Goal: Information Seeking & Learning: Learn about a topic

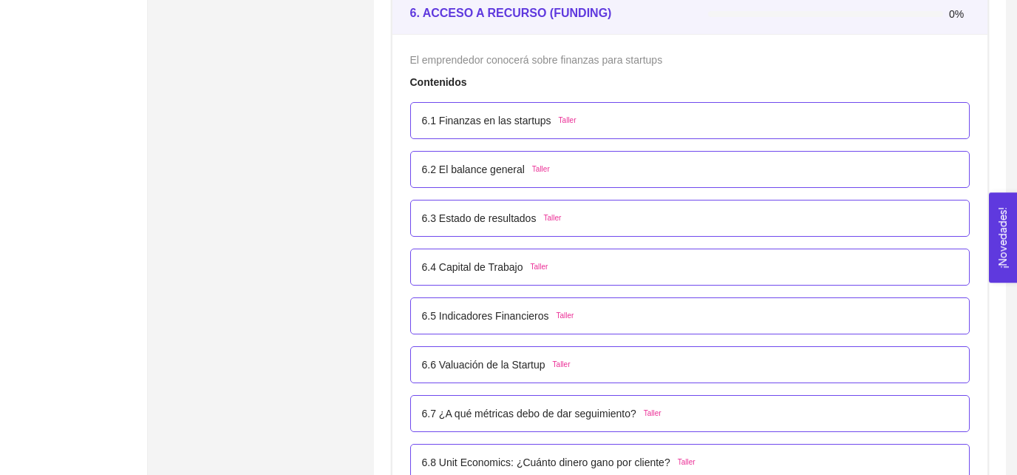
scroll to position [3454, 0]
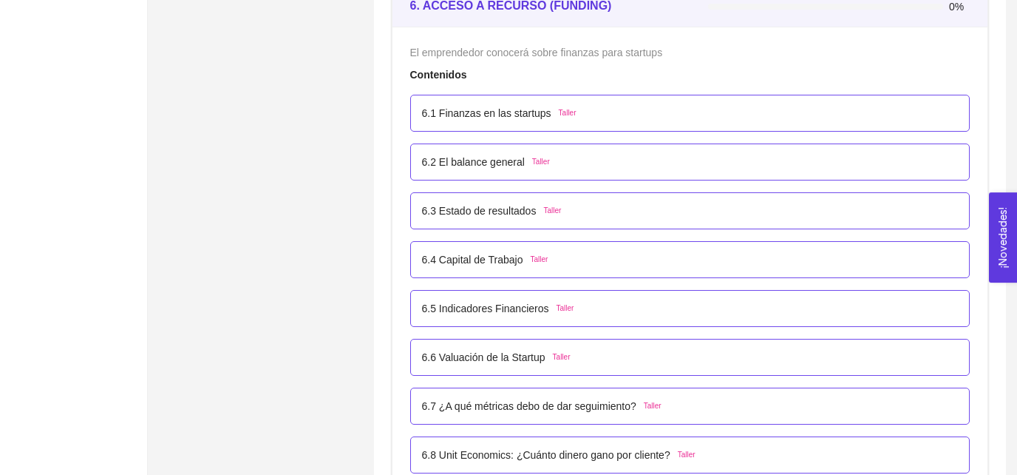
click at [596, 221] on div "6.3 Estado de resultados Taller" at bounding box center [690, 210] width 560 height 37
click at [551, 203] on div "6.3 Estado de resultados Taller" at bounding box center [492, 211] width 140 height 16
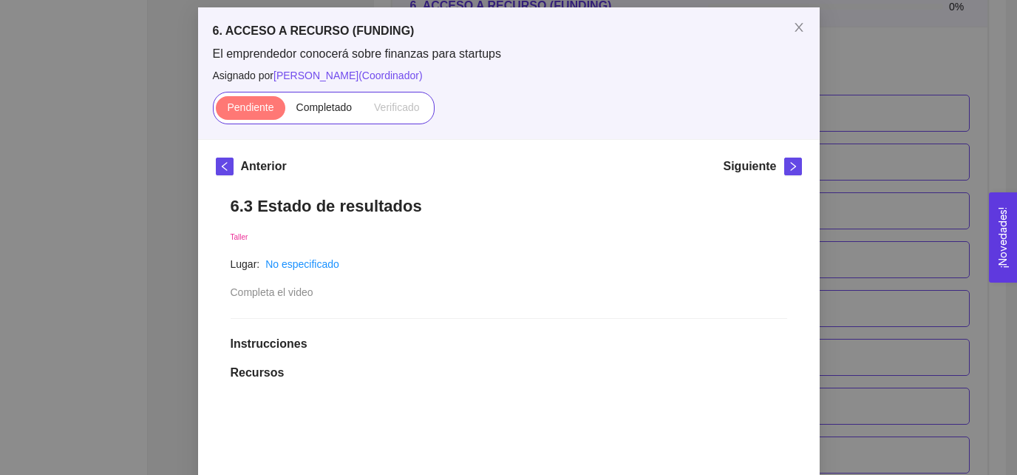
scroll to position [65, 0]
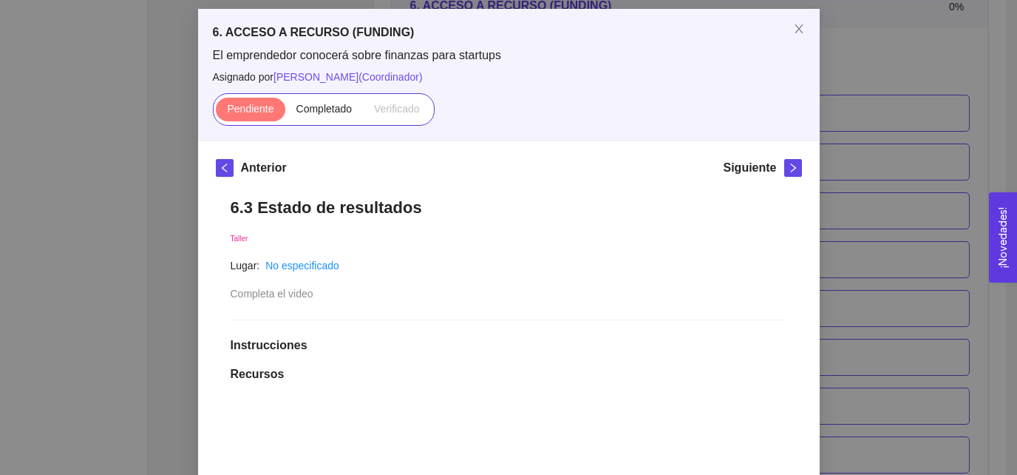
click at [458, 206] on h1 "6.3 Estado de resultados" at bounding box center [509, 207] width 557 height 20
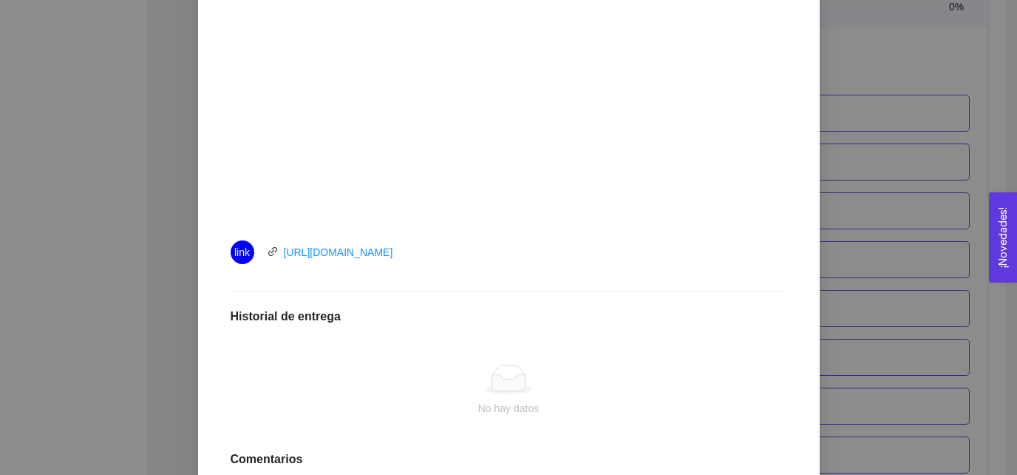
scroll to position [517, 0]
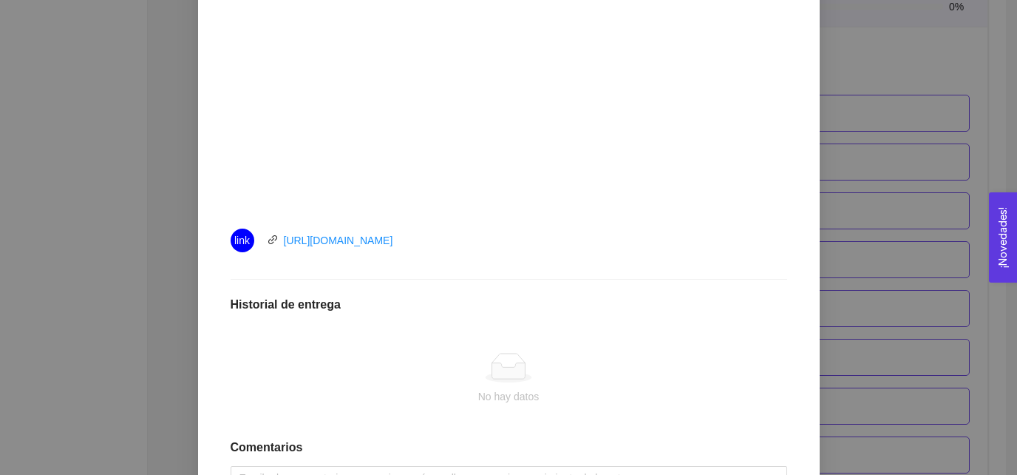
click at [465, 243] on div "link https://youtu.be/n2t9guCPsnQ" at bounding box center [397, 240] width 333 height 24
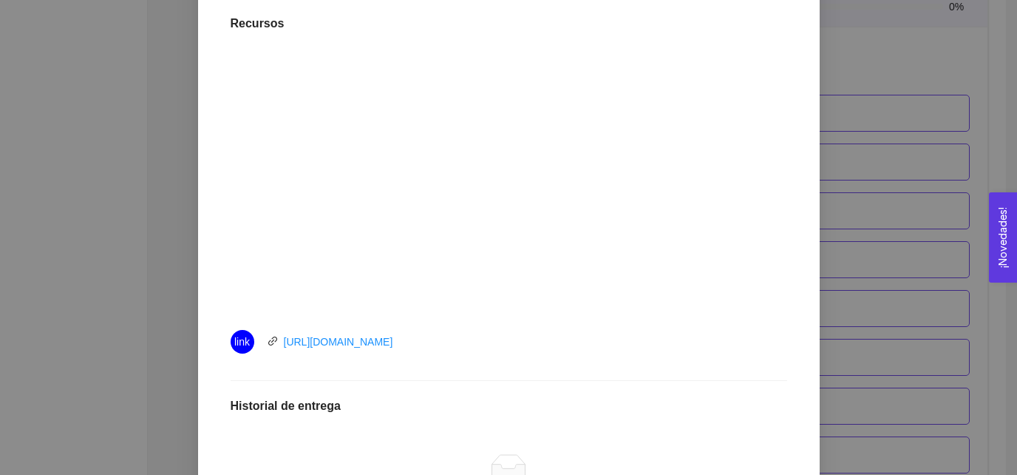
scroll to position [415, 0]
click at [878, 308] on div "6. ACCESO A RECURSO (FUNDING) El emprendedor conocerá sobre finanzas para start…" at bounding box center [508, 237] width 1017 height 475
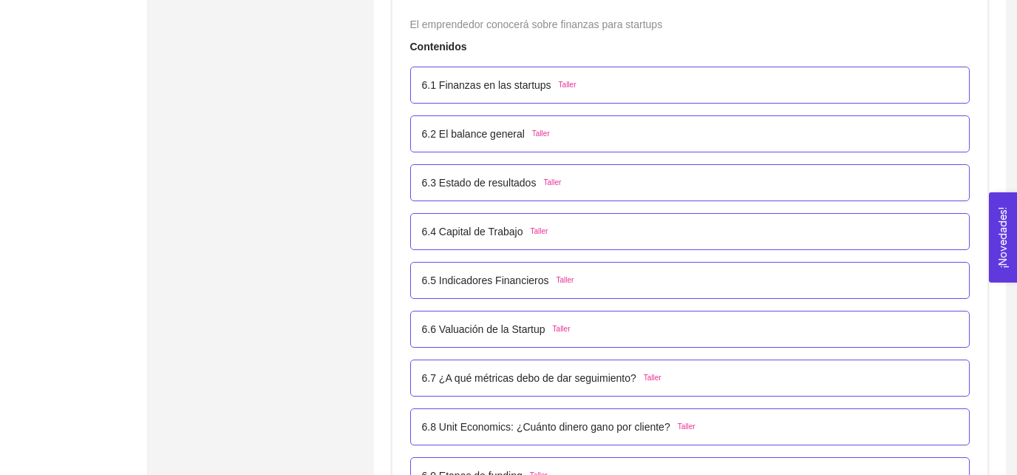
scroll to position [3481, 0]
click at [501, 177] on p "6.3 Estado de resultados" at bounding box center [479, 183] width 115 height 16
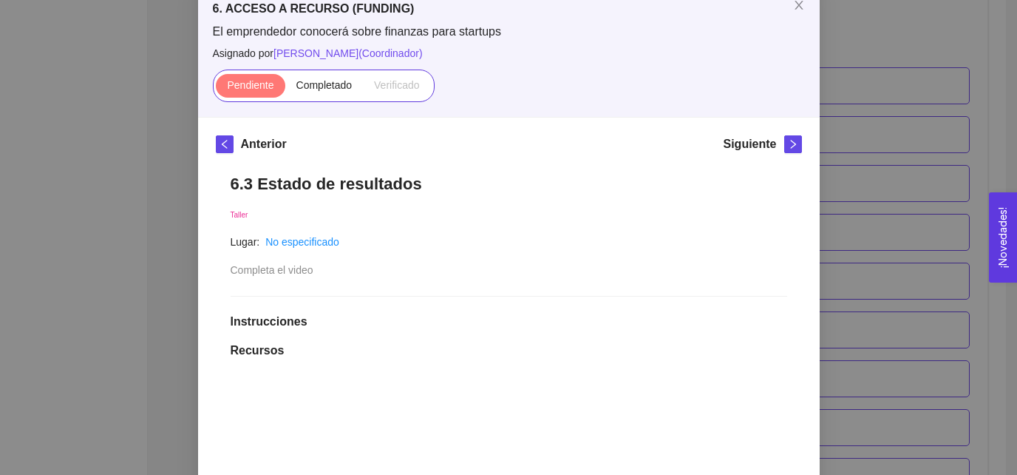
scroll to position [78, 0]
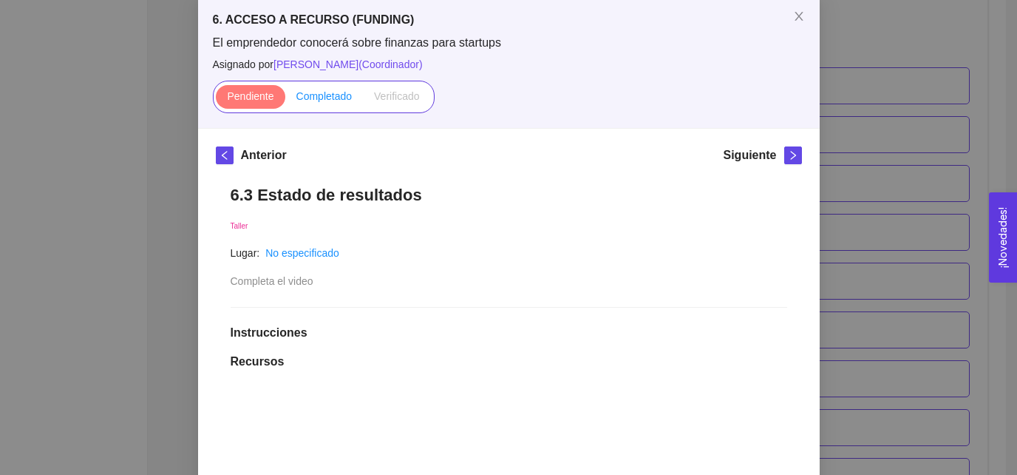
click at [316, 96] on span "Completado" at bounding box center [324, 96] width 56 height 12
click at [285, 100] on input "Completado" at bounding box center [285, 100] width 0 height 0
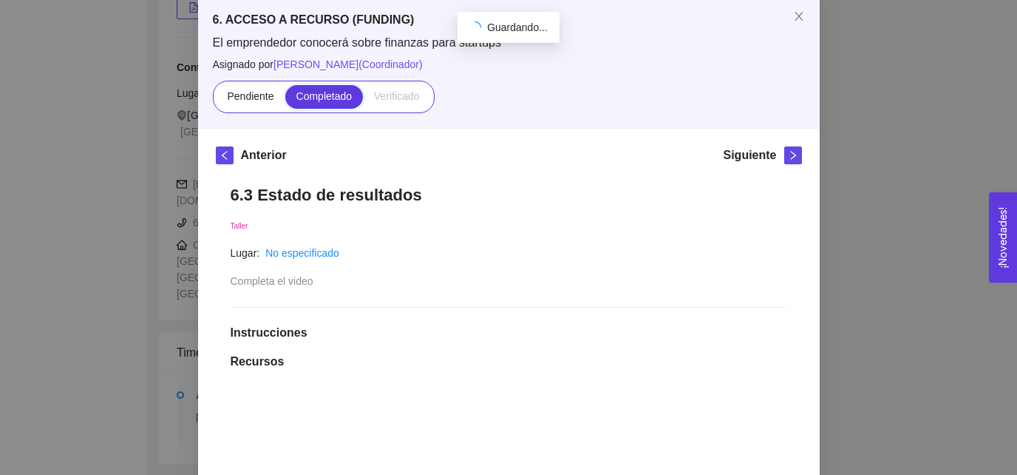
scroll to position [310, 0]
click at [800, 158] on span "right" at bounding box center [793, 155] width 16 height 10
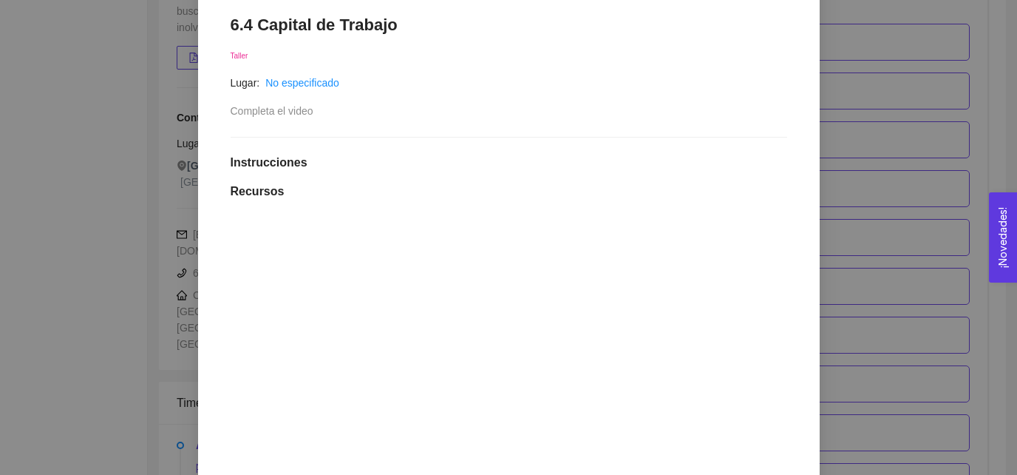
scroll to position [221, 0]
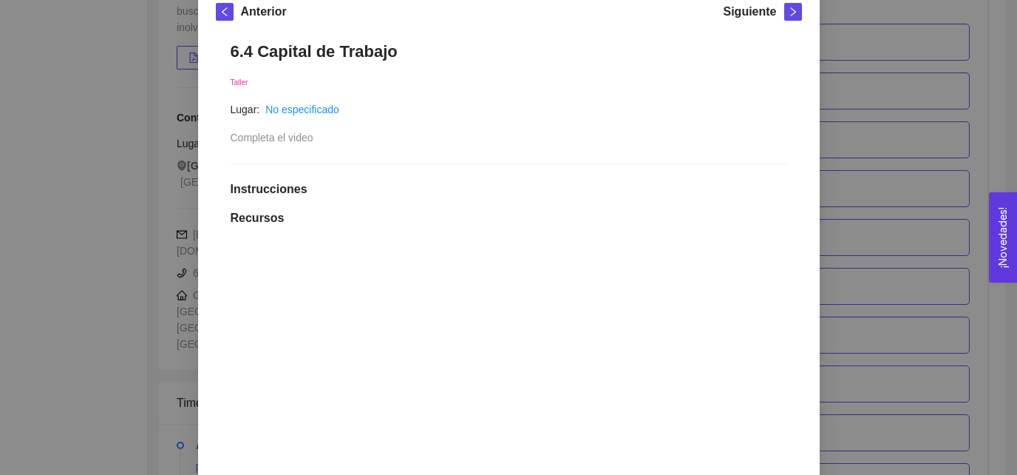
click at [478, 50] on h1 "6.4 Capital de Trabajo" at bounding box center [509, 51] width 557 height 20
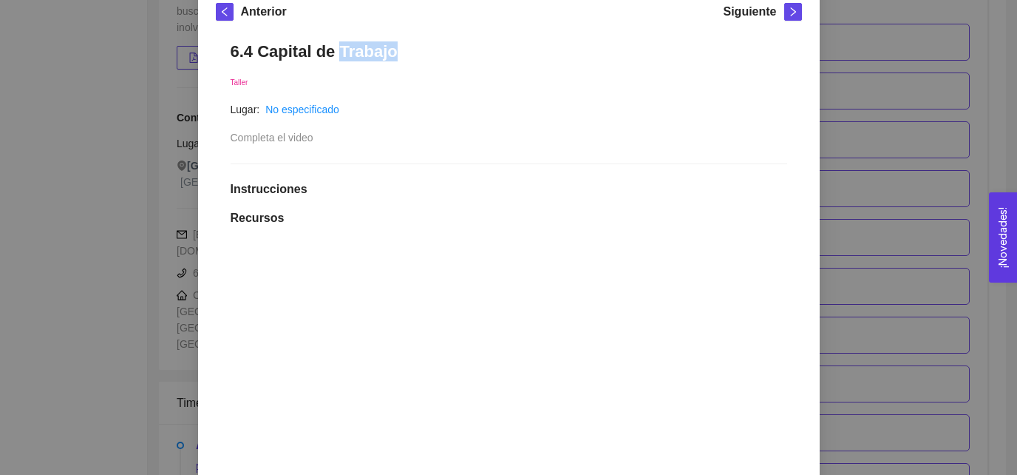
click at [478, 50] on h1 "6.4 Capital de Trabajo" at bounding box center [509, 51] width 557 height 20
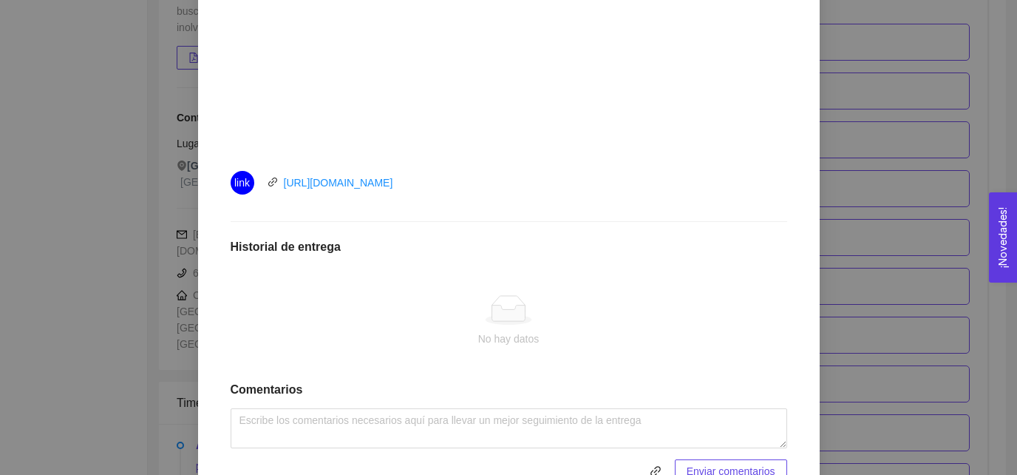
scroll to position [599, 0]
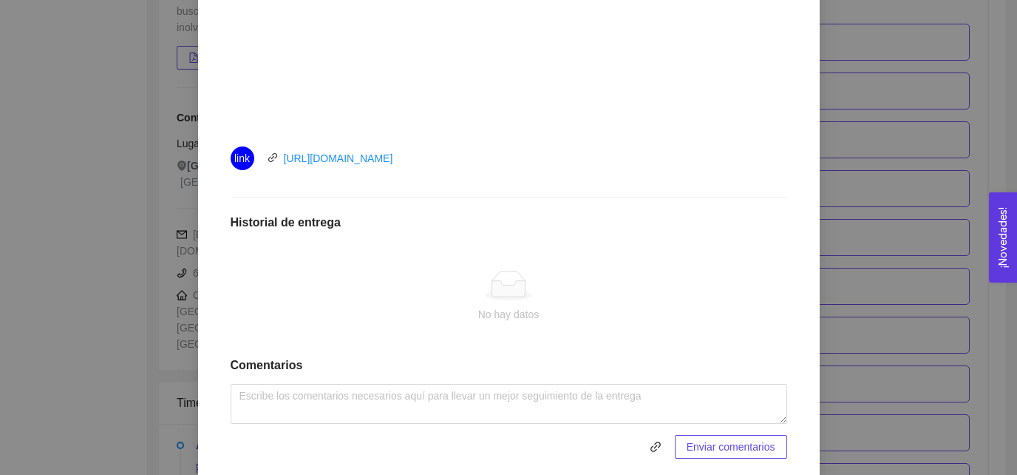
click at [455, 157] on div "link https://youtu.be/FXLmQr6xyFg" at bounding box center [397, 158] width 333 height 24
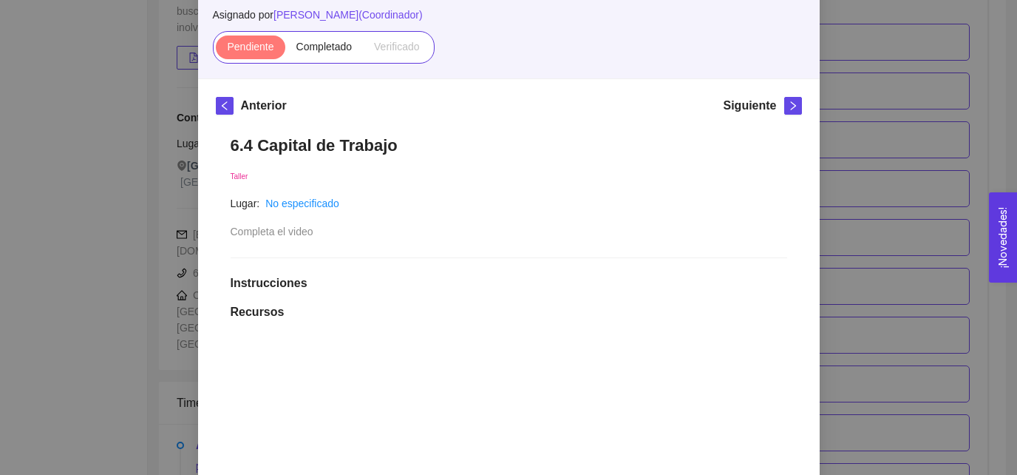
scroll to position [123, 0]
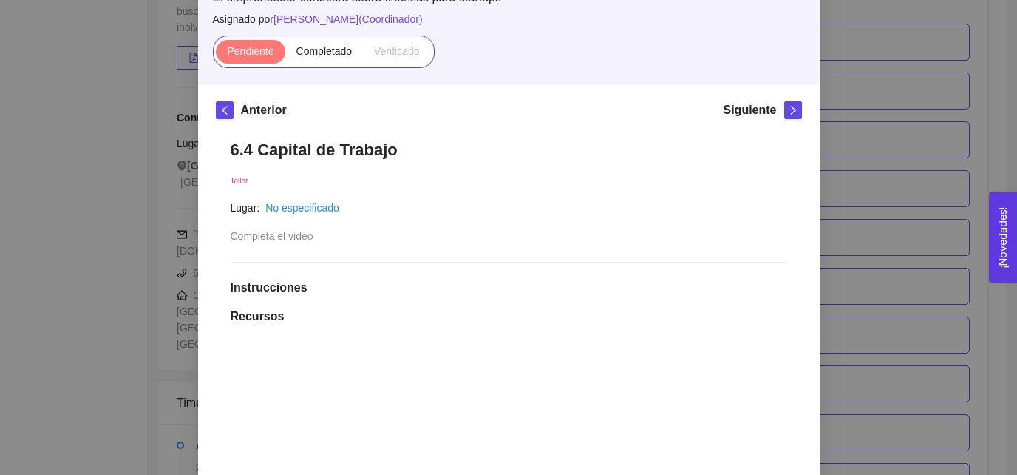
click at [305, 36] on div "Pendiente Completado Verificado" at bounding box center [324, 51] width 222 height 33
click at [311, 45] on span "Completado" at bounding box center [324, 51] width 56 height 12
click at [285, 55] on input "Completado" at bounding box center [285, 55] width 0 height 0
click at [796, 112] on icon "right" at bounding box center [793, 110] width 10 height 10
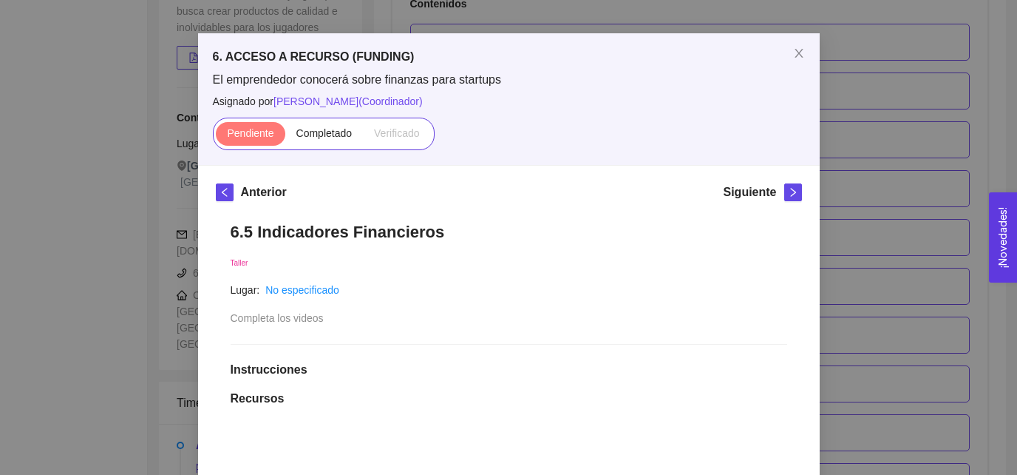
click at [427, 236] on h1 "6.5 Indicadores Financieros" at bounding box center [509, 232] width 557 height 20
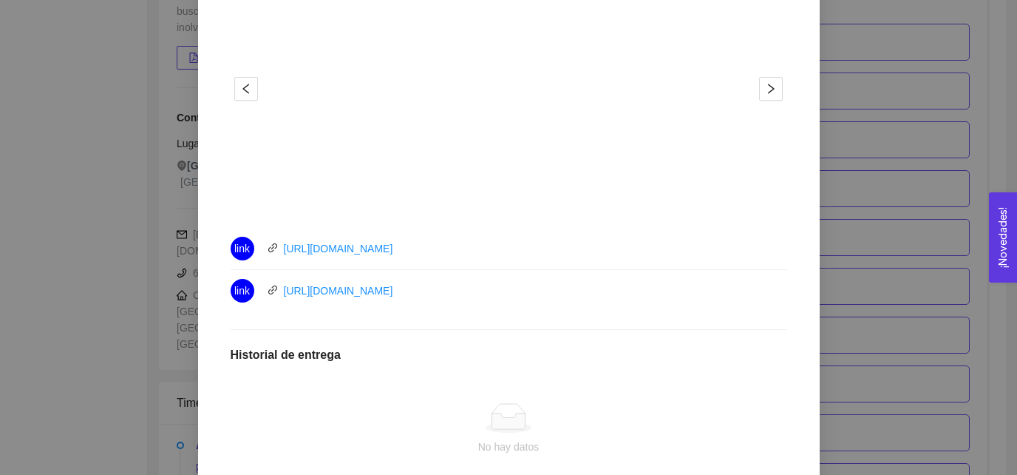
scroll to position [509, 0]
drag, startPoint x: 488, startPoint y: 267, endPoint x: 477, endPoint y: 251, distance: 19.1
click at [477, 251] on li "link https://youtu.be/vGw1Q-TKUR8" at bounding box center [509, 249] width 557 height 42
click at [477, 251] on div "link https://youtu.be/vGw1Q-TKUR8" at bounding box center [397, 249] width 333 height 24
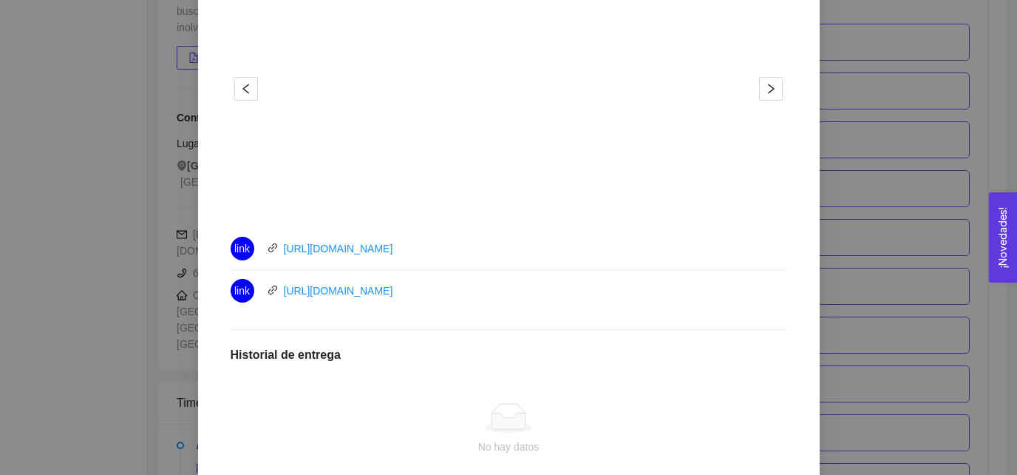
click at [477, 251] on div "link https://youtu.be/vGw1Q-TKUR8" at bounding box center [397, 249] width 333 height 24
click at [481, 283] on div "link https://youtu.be/sNOQ-7Z1yDc" at bounding box center [397, 291] width 333 height 24
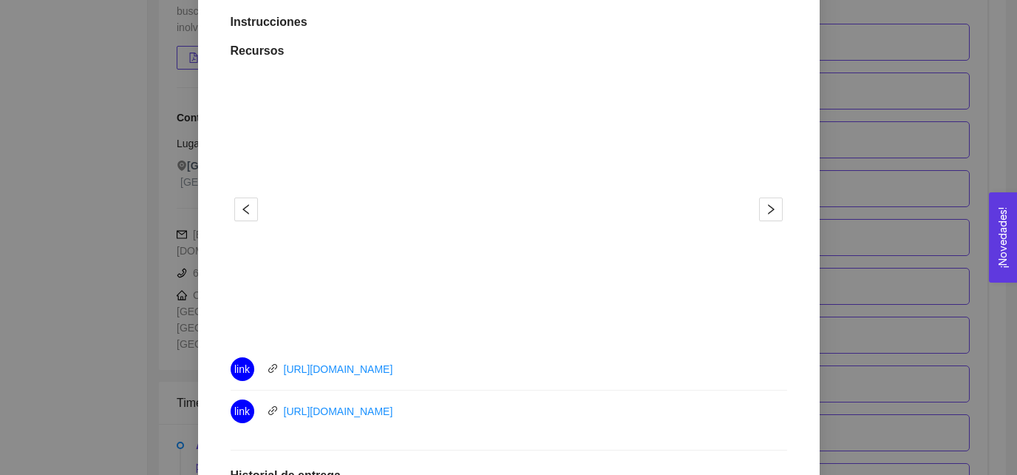
scroll to position [385, 0]
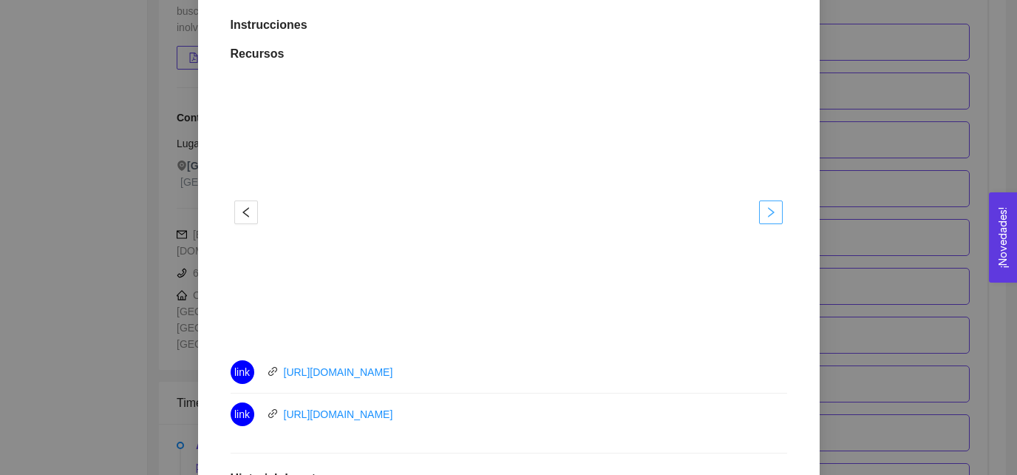
click at [775, 217] on button "button" at bounding box center [771, 212] width 24 height 24
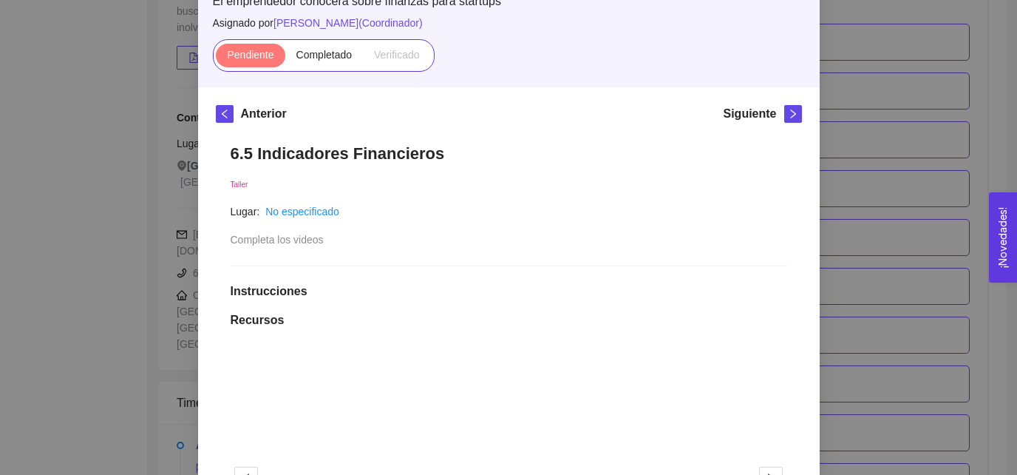
scroll to position [0, 0]
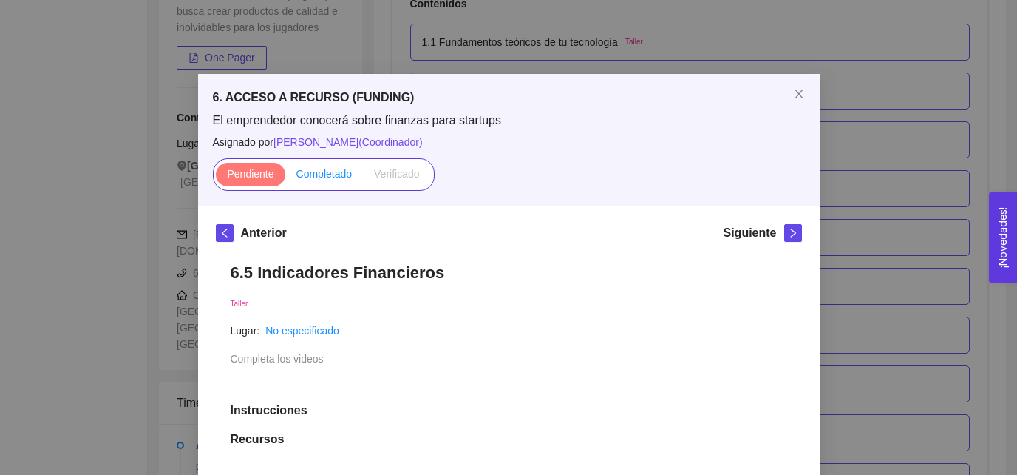
click at [329, 169] on span "Completado" at bounding box center [324, 174] width 56 height 12
click at [285, 177] on input "Completado" at bounding box center [285, 177] width 0 height 0
click at [807, 92] on span "Close" at bounding box center [799, 94] width 41 height 41
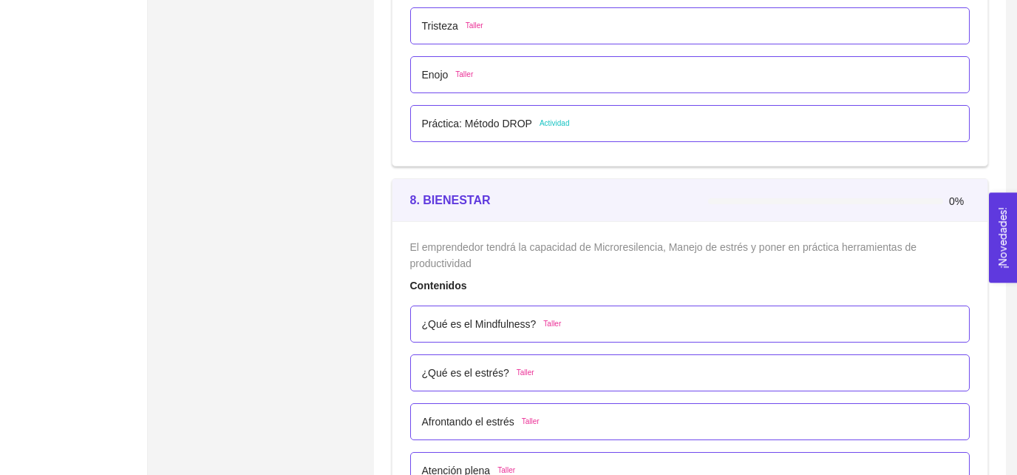
scroll to position [4351, 0]
